Goal: Information Seeking & Learning: Learn about a topic

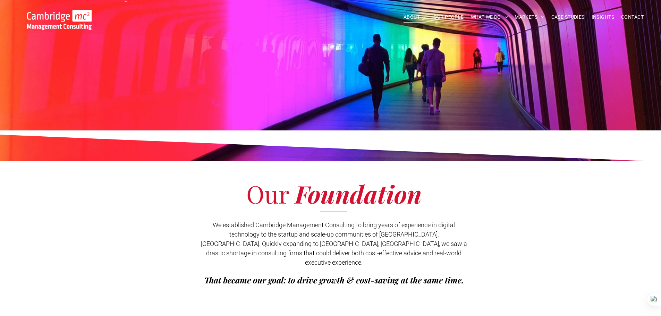
click at [46, 18] on img at bounding box center [59, 20] width 65 height 20
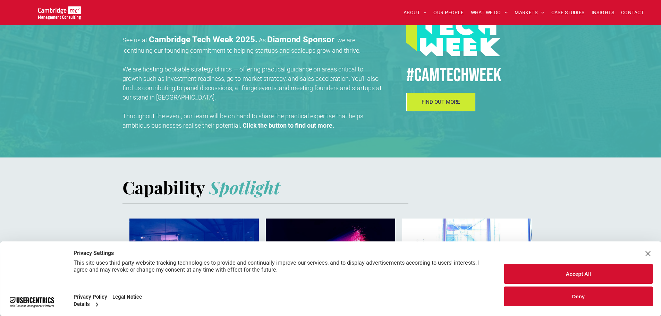
scroll to position [278, 0]
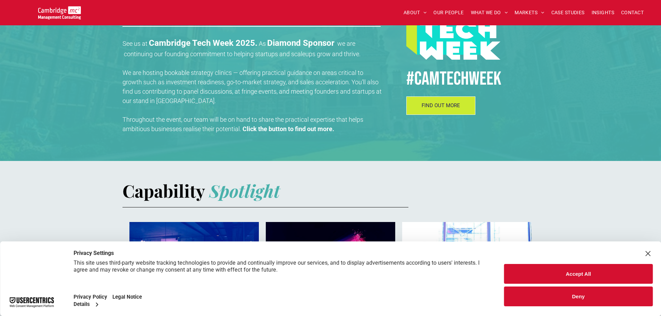
click at [650, 253] on div "Close Layer" at bounding box center [648, 254] width 10 height 10
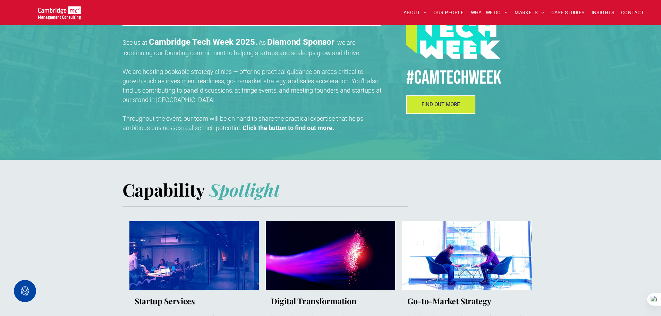
scroll to position [243, 0]
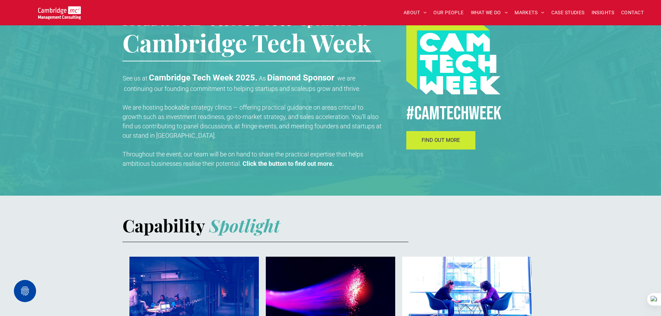
click at [449, 145] on link "FIND OUT MORE" at bounding box center [440, 140] width 69 height 18
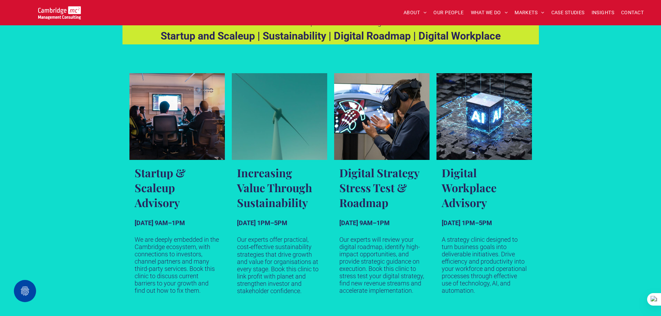
scroll to position [382, 0]
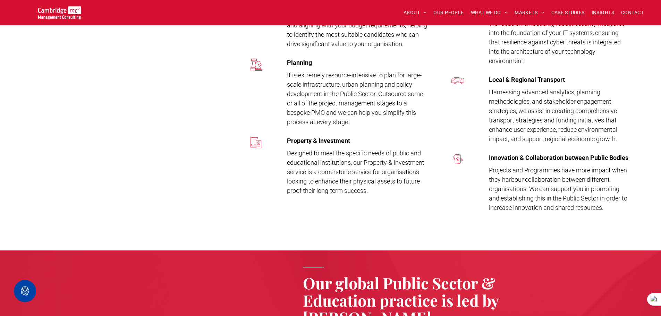
scroll to position [1562, 0]
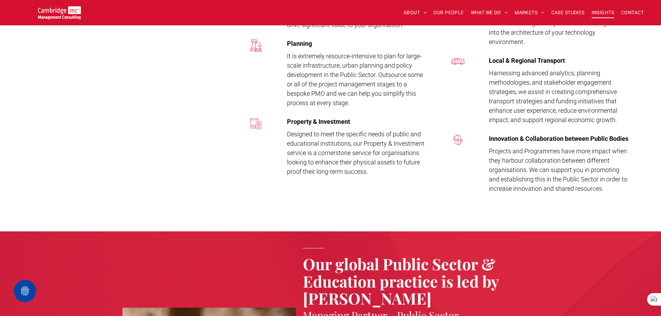
click at [604, 14] on span "INSIGHTS" at bounding box center [603, 12] width 23 height 11
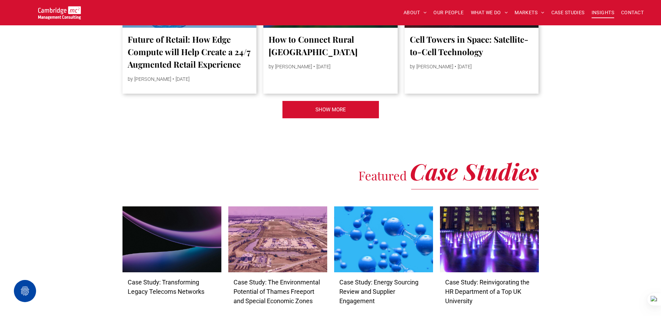
scroll to position [1631, 0]
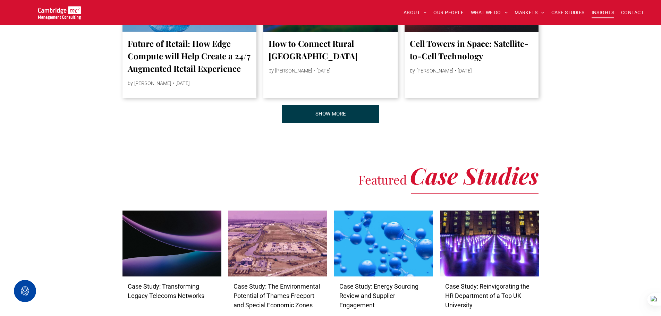
click at [352, 123] on link "SHOW MORE" at bounding box center [330, 114] width 97 height 18
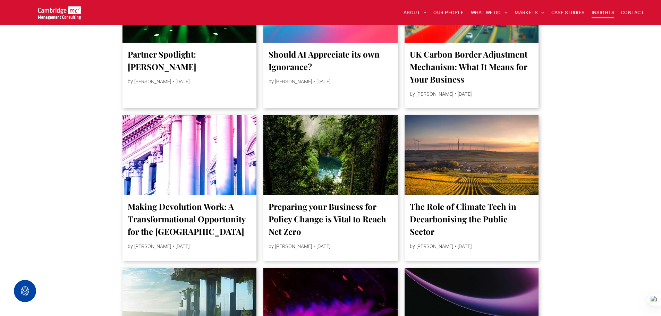
scroll to position [2187, 0]
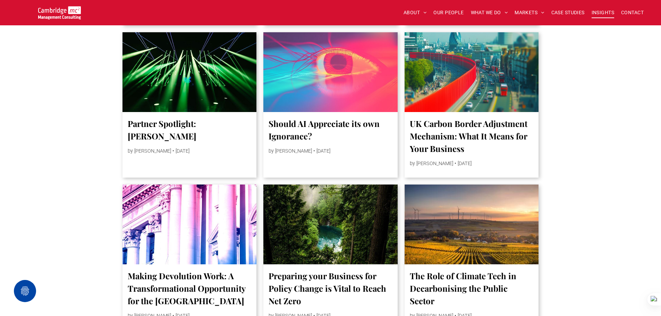
click at [200, 232] on div at bounding box center [189, 224] width 142 height 85
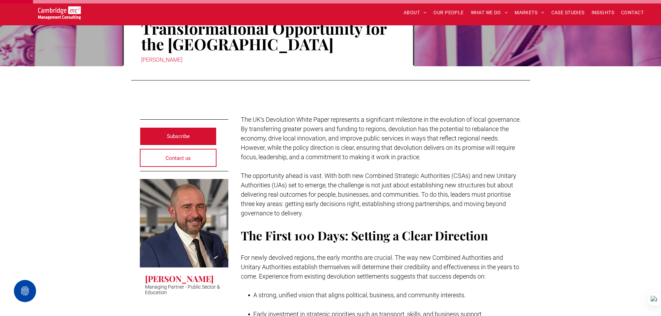
scroll to position [139, 0]
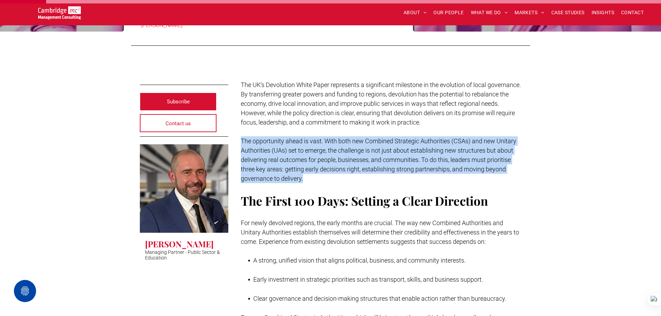
drag, startPoint x: 310, startPoint y: 179, endPoint x: 238, endPoint y: 141, distance: 81.4
click at [306, 174] on p "The opportunity ahead is vast. With both new Combined Strategic Authorities (CS…" at bounding box center [381, 159] width 281 height 47
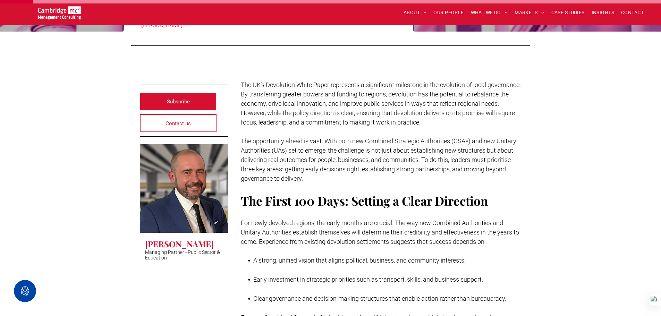
scroll to position [0, 0]
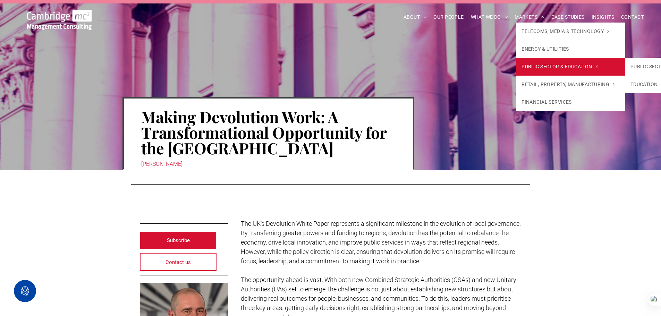
click at [549, 63] on span "PUBLIC SECTOR & EDUCATION" at bounding box center [560, 66] width 76 height 7
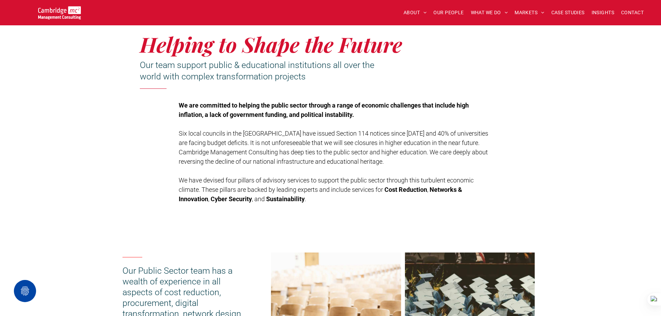
scroll to position [35, 0]
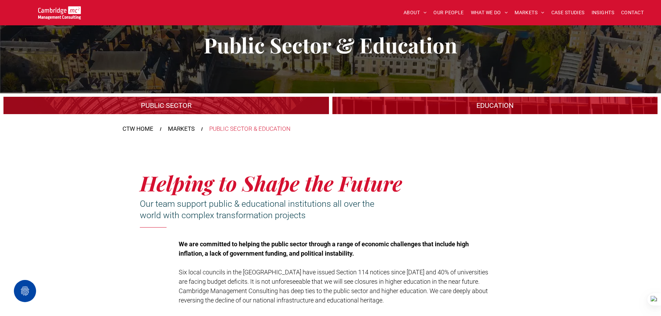
click at [258, 107] on link "A large mall with arched glass roof" at bounding box center [166, 105] width 345 height 18
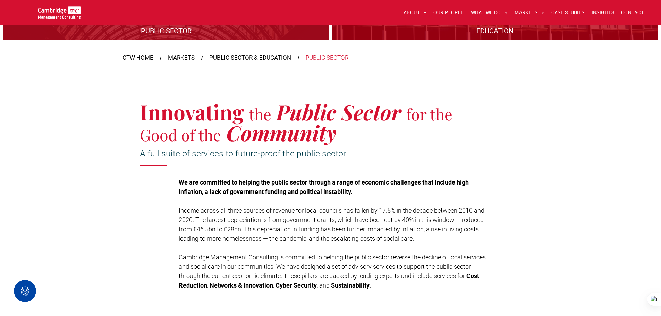
scroll to position [139, 0]
